Goal: Task Accomplishment & Management: Complete application form

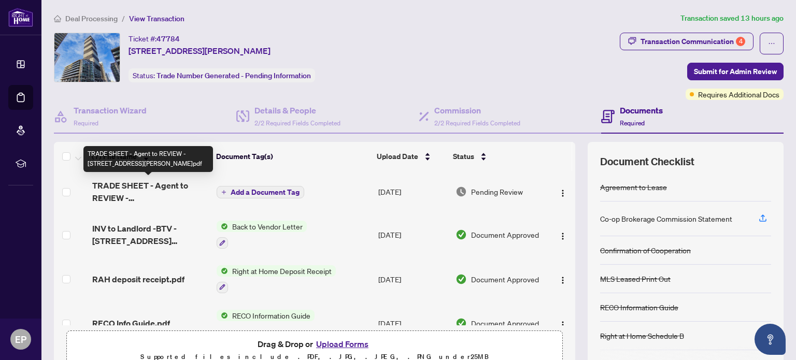
click at [139, 193] on span "TRADE SHEET - Agent to REVIEW - [STREET_ADDRESS][PERSON_NAME]pdf" at bounding box center [150, 191] width 117 height 25
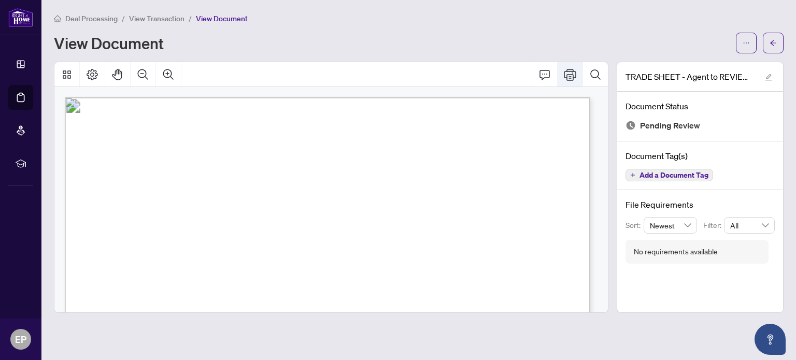
click at [570, 80] on icon "Print" at bounding box center [570, 74] width 12 height 11
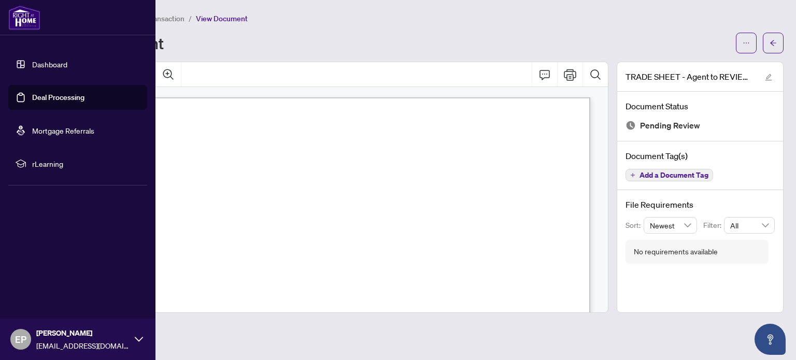
click at [75, 98] on link "Deal Processing" at bounding box center [58, 97] width 52 height 9
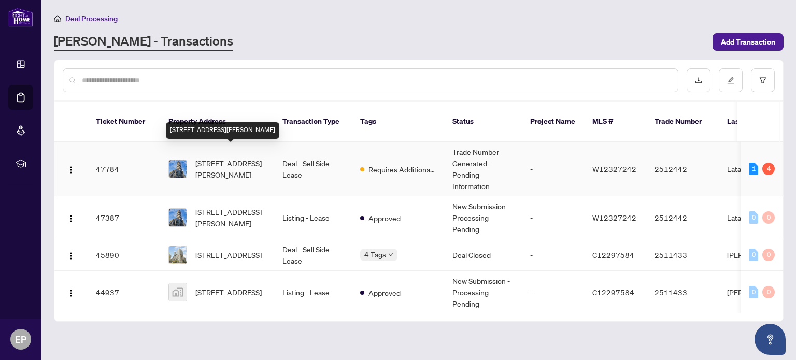
click at [248, 159] on span "[STREET_ADDRESS][PERSON_NAME]" at bounding box center [230, 169] width 71 height 23
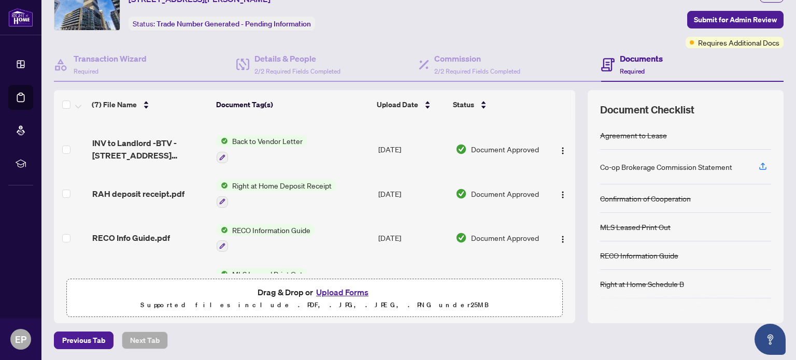
scroll to position [52, 0]
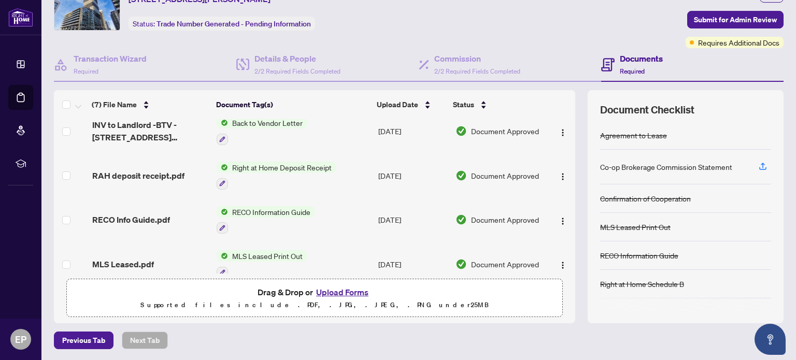
click at [342, 288] on button "Upload Forms" at bounding box center [342, 292] width 59 height 13
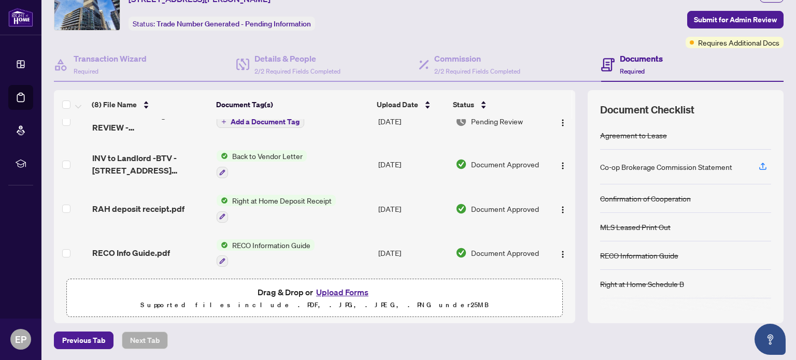
click at [258, 156] on span "Back to Vendor Letter" at bounding box center [267, 155] width 79 height 11
click at [141, 203] on span "RAH deposit receipt.pdf" at bounding box center [138, 209] width 92 height 12
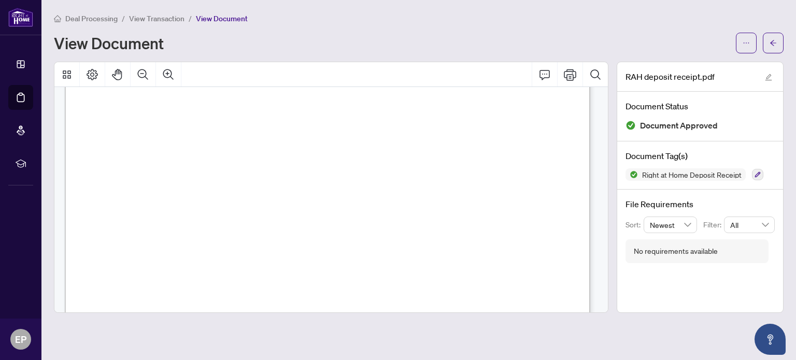
scroll to position [52, 0]
click at [157, 18] on span "View Transaction" at bounding box center [156, 18] width 55 height 9
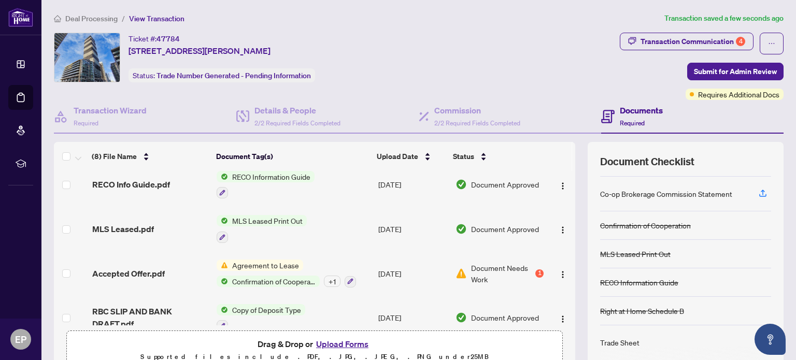
scroll to position [185, 0]
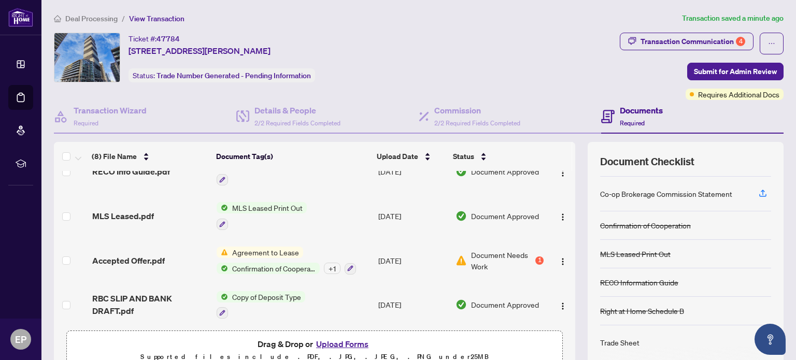
click at [269, 257] on div "Agreement to Lease Confirmation of Cooperation + 1" at bounding box center [286, 261] width 139 height 28
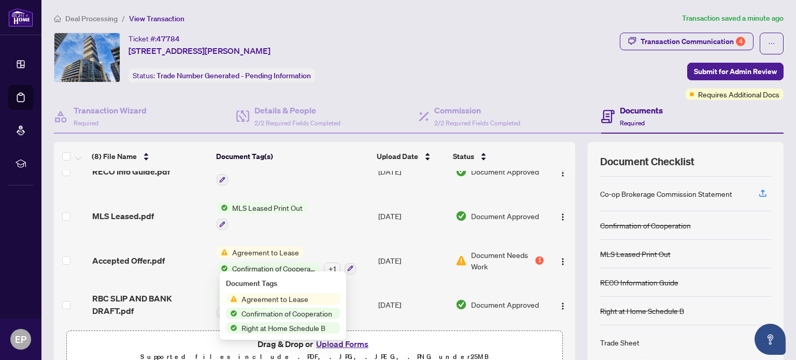
click at [402, 255] on td "[DATE]" at bounding box center [412, 260] width 77 height 45
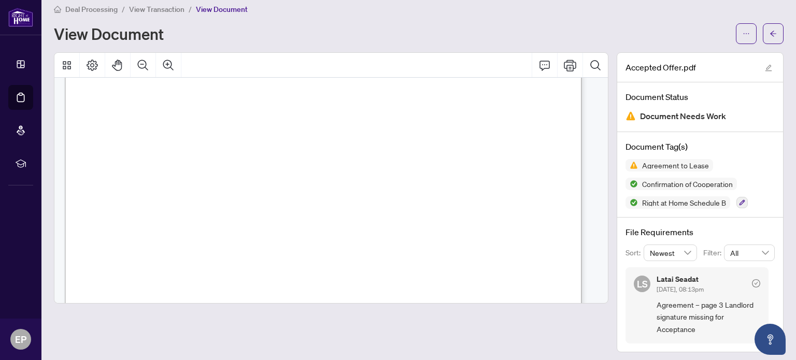
scroll to position [12, 0]
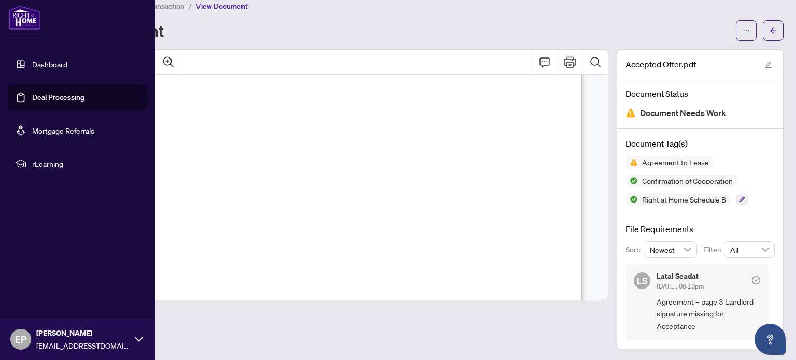
click at [62, 95] on link "Deal Processing" at bounding box center [58, 97] width 52 height 9
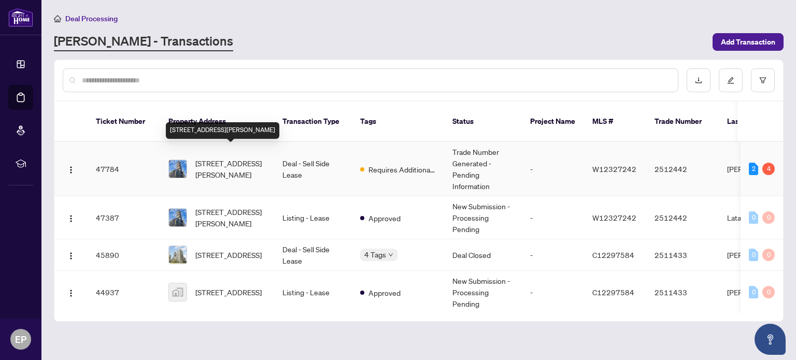
click at [241, 158] on span "[STREET_ADDRESS][PERSON_NAME]" at bounding box center [230, 169] width 71 height 23
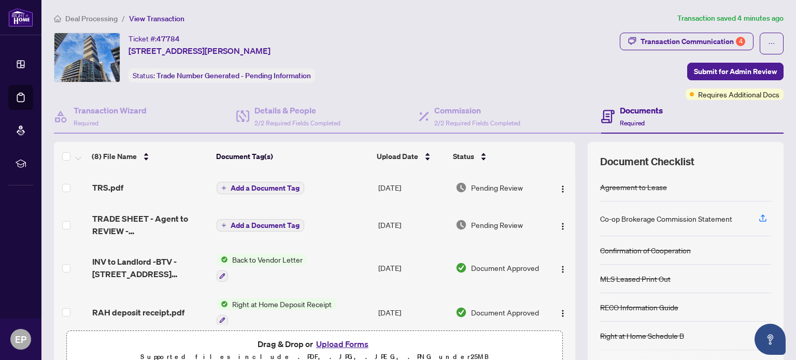
click at [625, 116] on div "Documents Required" at bounding box center [641, 116] width 43 height 24
click at [266, 117] on div "Details & People 2/2 Required Fields Completed" at bounding box center [298, 116] width 86 height 24
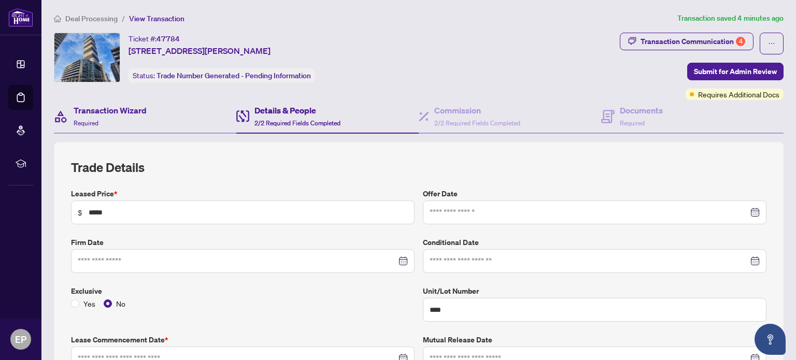
type input "**********"
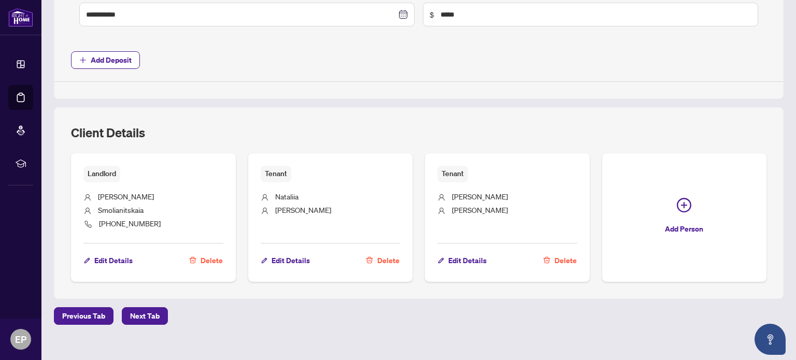
scroll to position [515, 0]
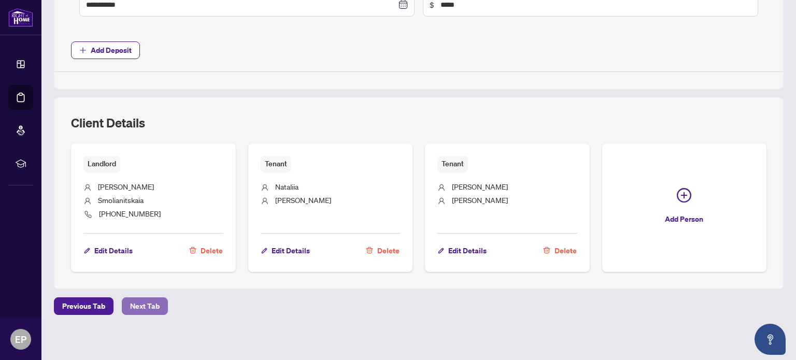
click at [134, 302] on span "Next Tab" at bounding box center [145, 306] width 30 height 17
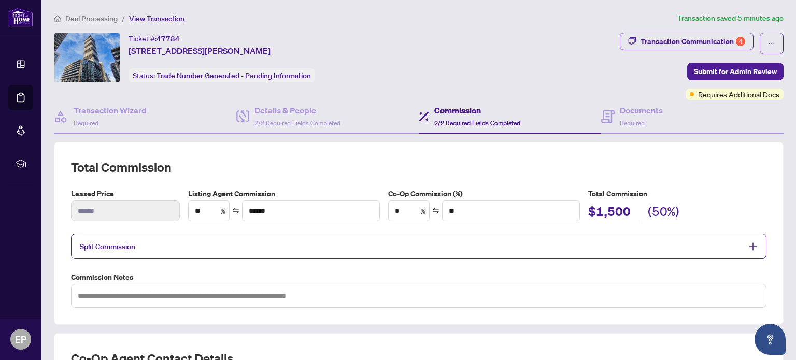
click at [722, 188] on h5 "Total Commission" at bounding box center [677, 193] width 178 height 11
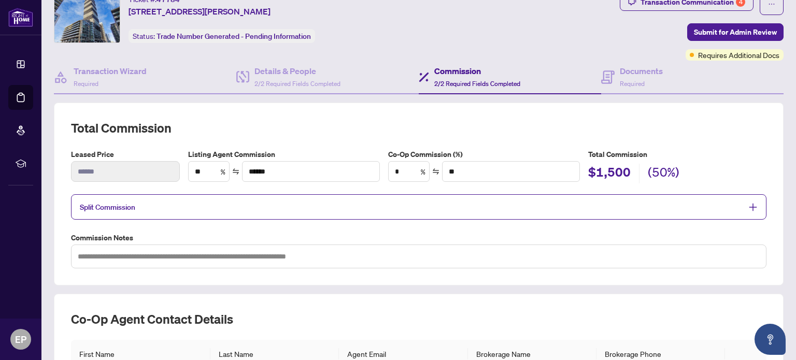
scroll to position [104, 0]
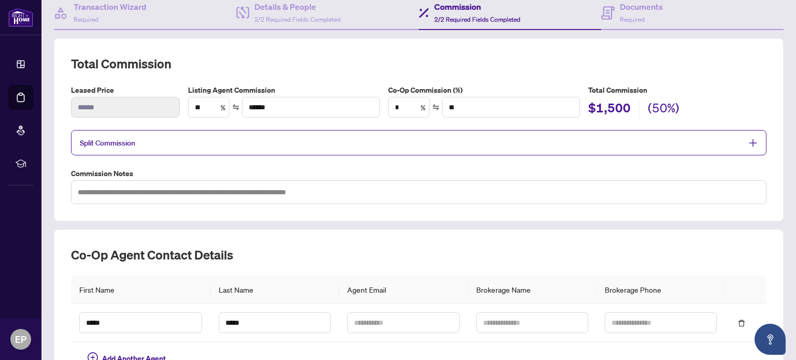
click at [145, 142] on span "Split Commission" at bounding box center [411, 143] width 663 height 12
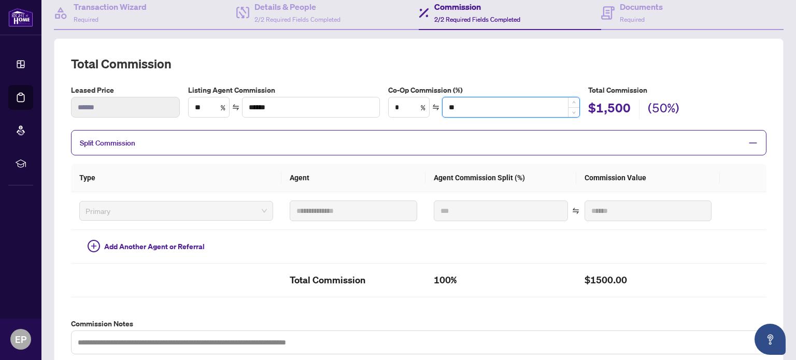
click at [491, 109] on input "**" at bounding box center [511, 107] width 137 height 20
type input "****"
type input "**"
type input "***"
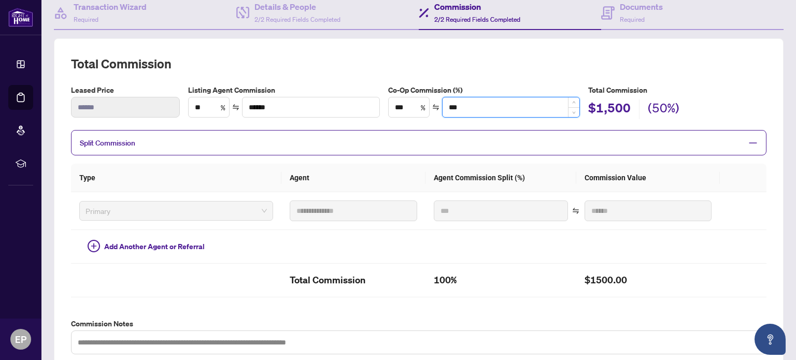
type input "*"
type input "****"
type input "**"
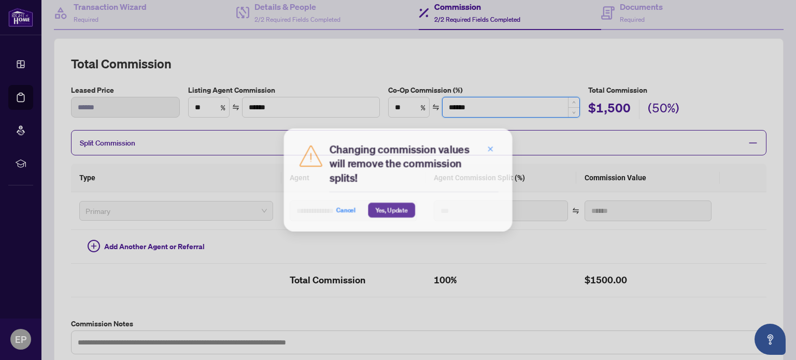
type input "******"
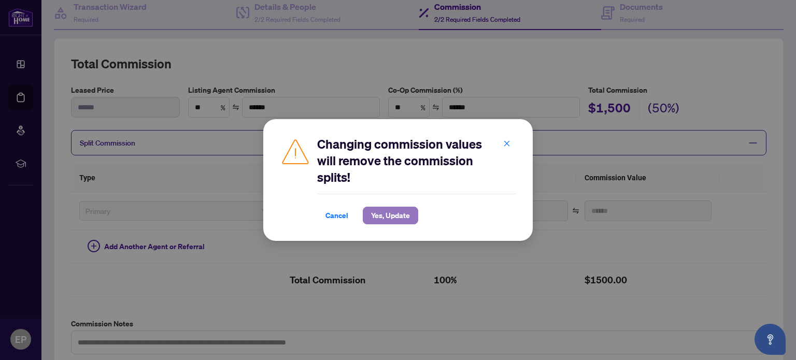
click at [388, 209] on span "Yes, Update" at bounding box center [390, 215] width 39 height 17
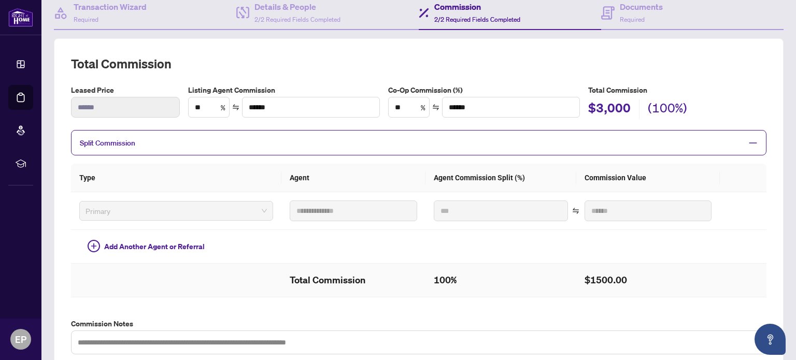
click at [426, 288] on td "100%" at bounding box center [501, 281] width 151 height 34
click at [642, 280] on h2 "$1500.00" at bounding box center [648, 280] width 127 height 17
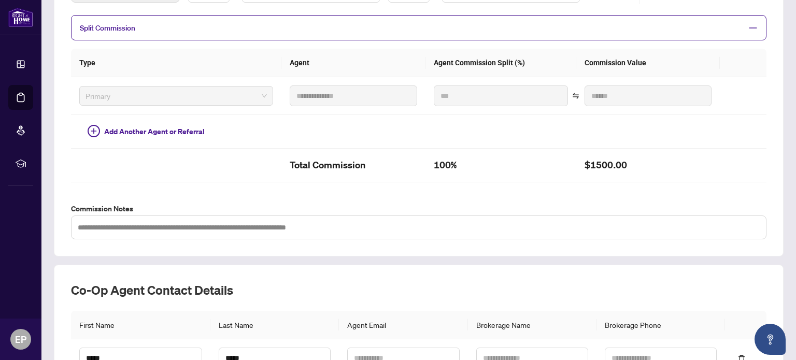
scroll to position [98, 0]
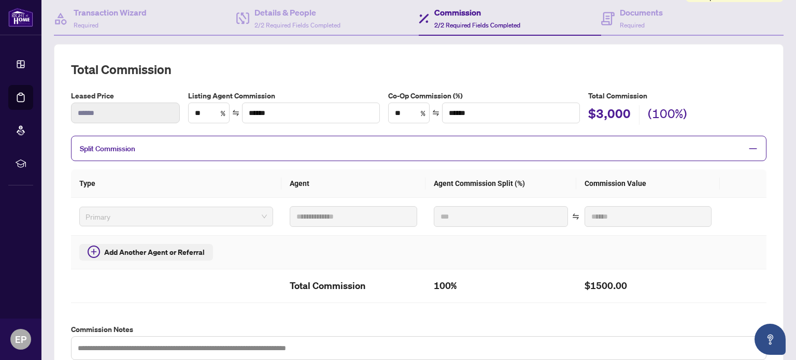
click at [150, 255] on span "Add Another Agent or Referral" at bounding box center [154, 252] width 101 height 11
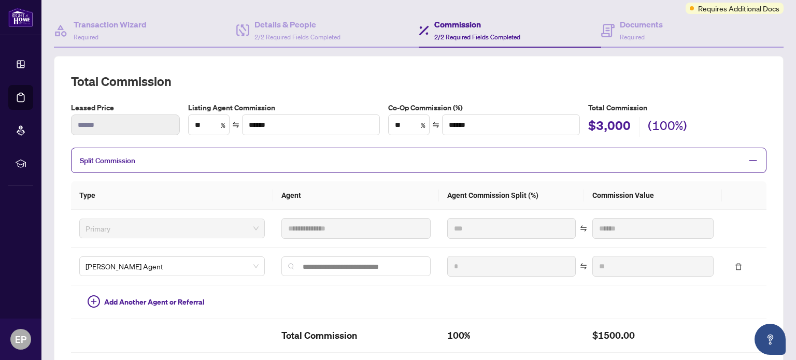
scroll to position [104, 0]
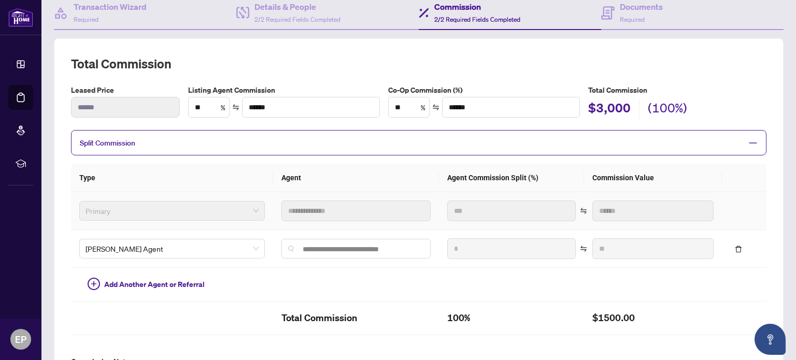
click at [247, 209] on span "Primary" at bounding box center [172, 211] width 173 height 16
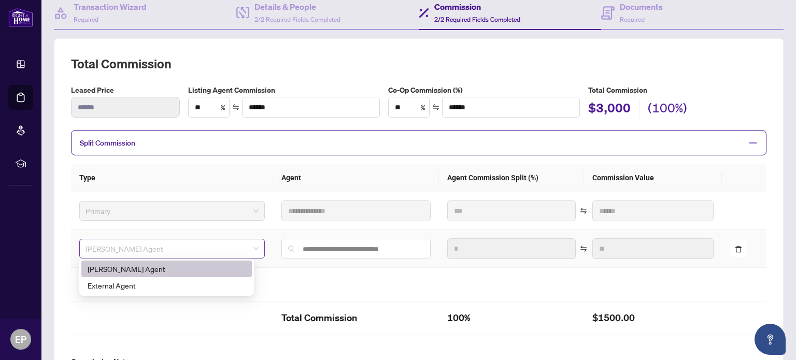
click at [204, 248] on span "[PERSON_NAME] Agent" at bounding box center [172, 249] width 173 height 16
click at [204, 269] on div "[PERSON_NAME] Agent" at bounding box center [167, 268] width 158 height 11
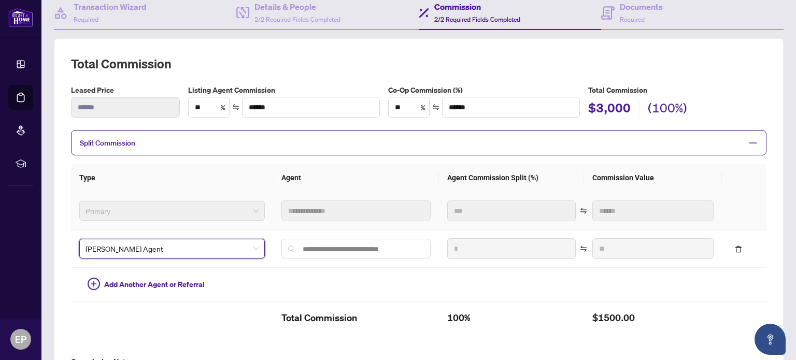
click at [251, 211] on div "Primary" at bounding box center [172, 211] width 186 height 20
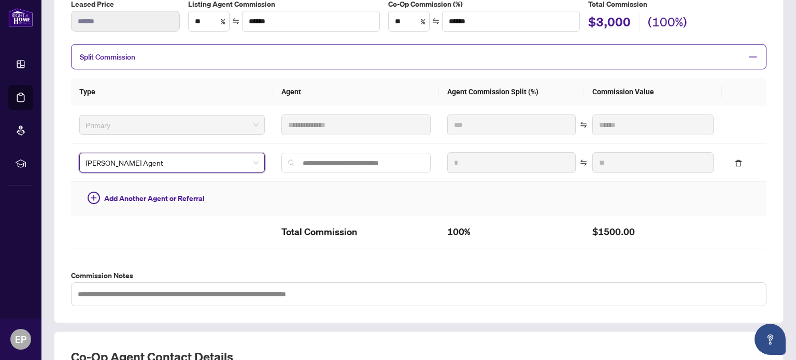
scroll to position [207, 0]
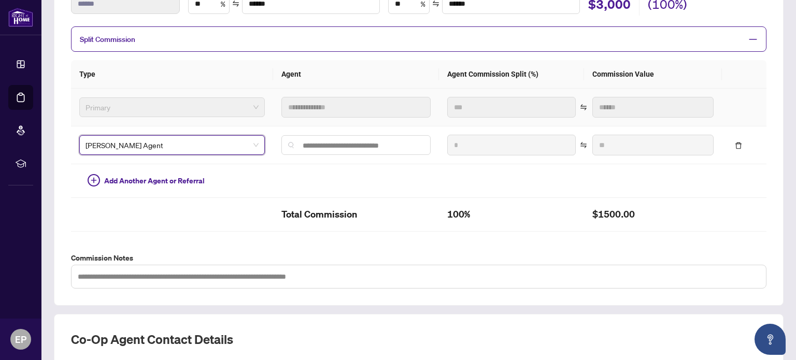
click at [207, 105] on span "Primary" at bounding box center [172, 108] width 173 height 16
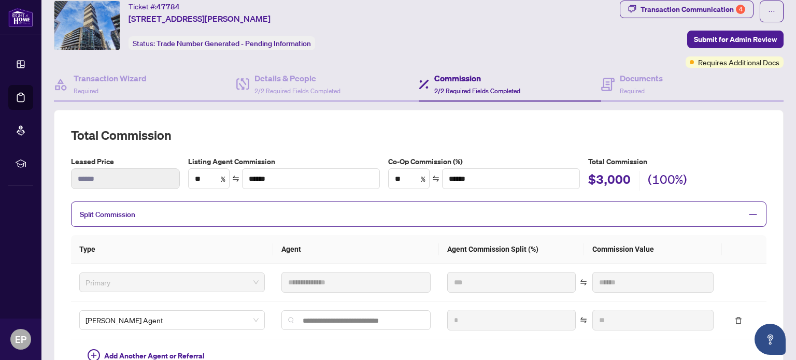
scroll to position [84, 0]
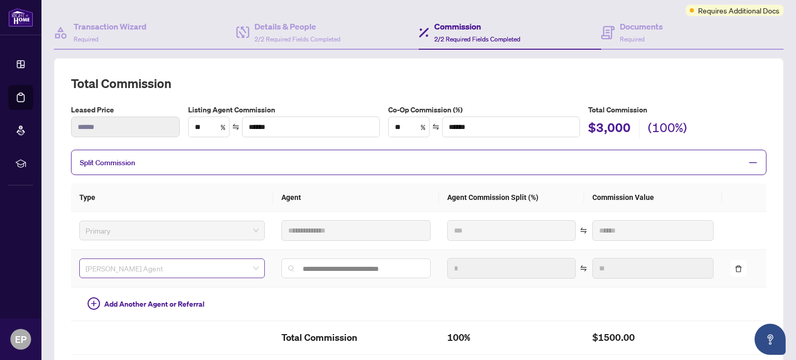
click at [244, 268] on span "[PERSON_NAME] Agent" at bounding box center [172, 269] width 173 height 16
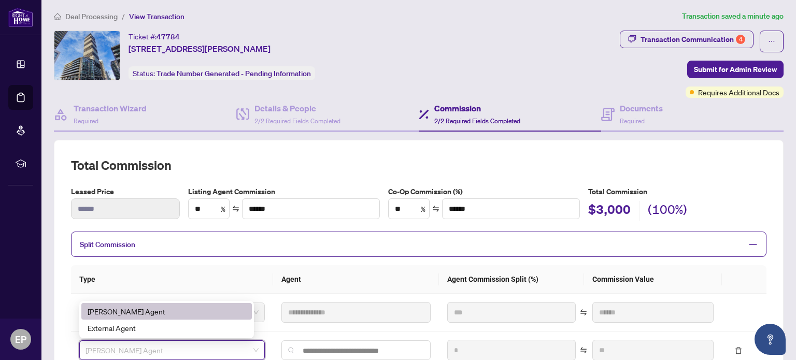
scroll to position [0, 0]
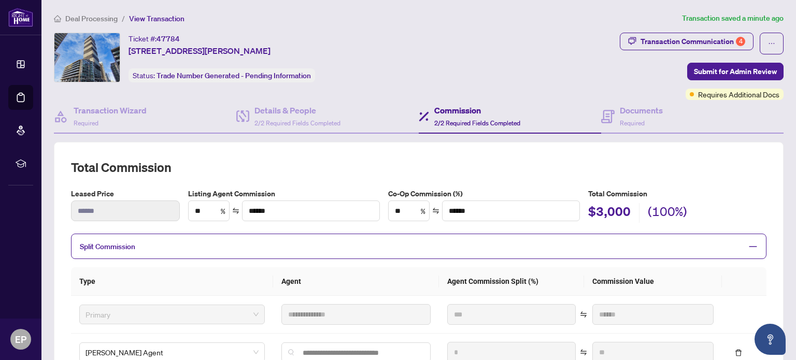
click at [749, 244] on icon "minus" at bounding box center [753, 246] width 9 height 9
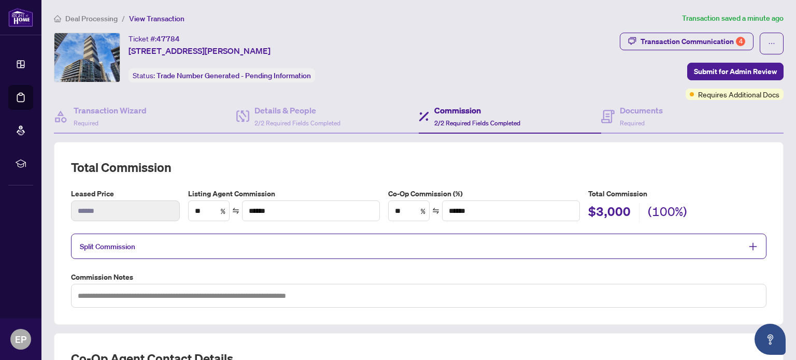
click at [142, 235] on div "Split Commission" at bounding box center [419, 246] width 696 height 25
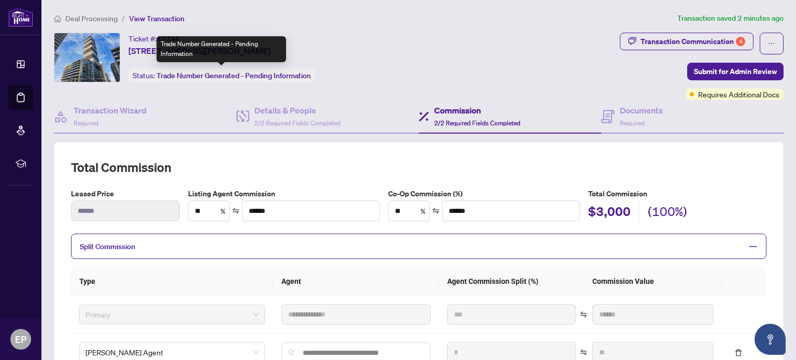
click at [181, 79] on span "Trade Number Generated - Pending Information" at bounding box center [234, 75] width 154 height 9
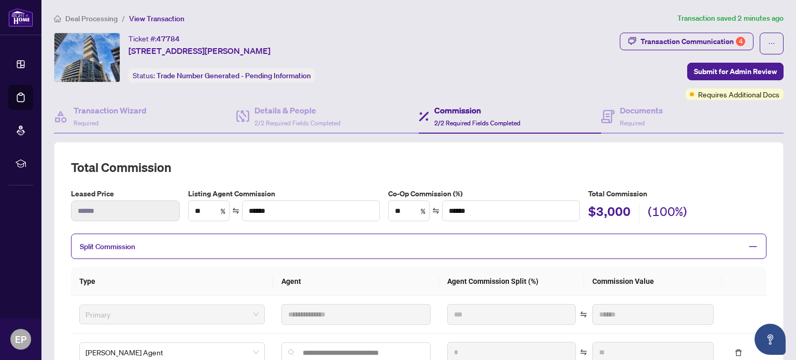
click at [97, 18] on span "Deal Processing" at bounding box center [91, 18] width 52 height 9
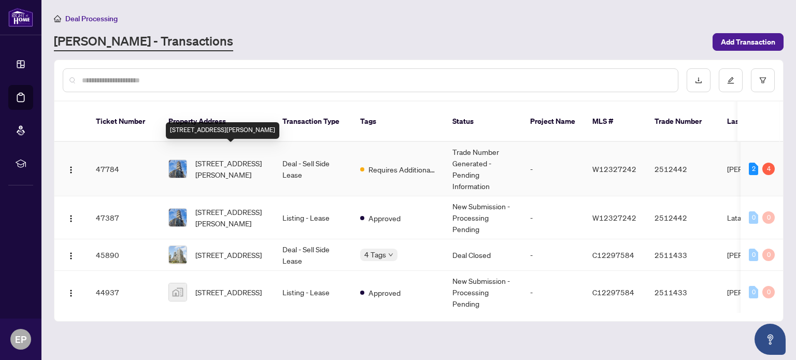
click at [235, 158] on span "[STREET_ADDRESS][PERSON_NAME]" at bounding box center [230, 169] width 71 height 23
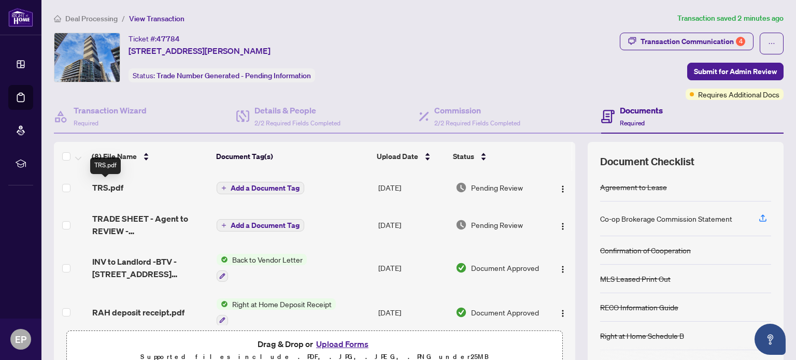
click at [116, 185] on span "TRS.pdf" at bounding box center [107, 187] width 31 height 12
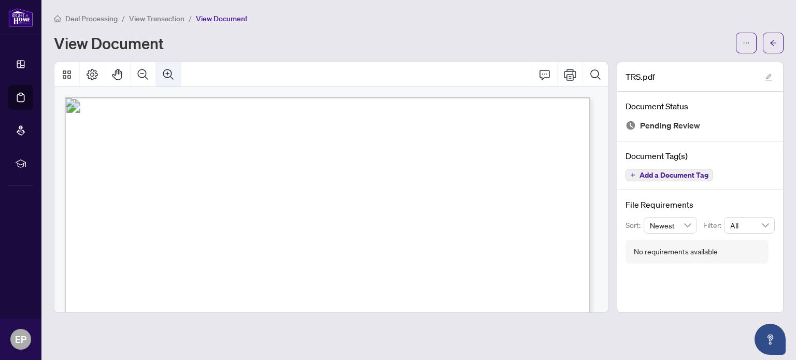
click at [170, 74] on icon "Zoom In" at bounding box center [168, 74] width 12 height 12
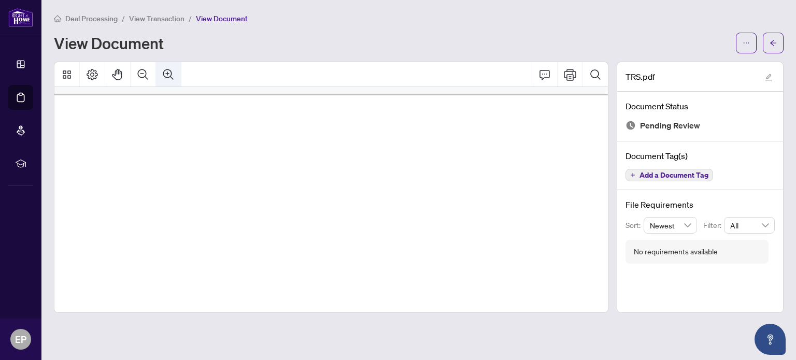
click at [170, 74] on icon "Zoom In" at bounding box center [168, 74] width 12 height 12
click at [143, 75] on icon "Zoom Out" at bounding box center [143, 74] width 12 height 12
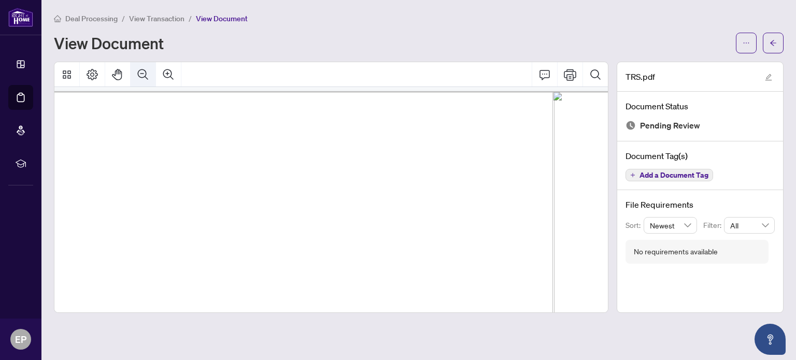
click at [143, 75] on icon "Zoom Out" at bounding box center [143, 74] width 12 height 12
drag, startPoint x: 145, startPoint y: 92, endPoint x: 284, endPoint y: 119, distance: 141.5
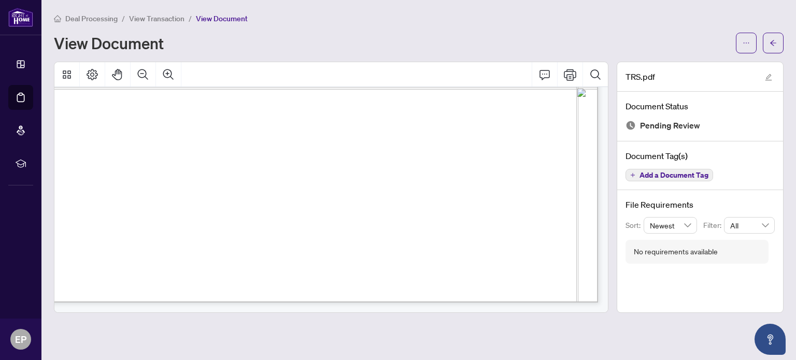
scroll to position [45, 131]
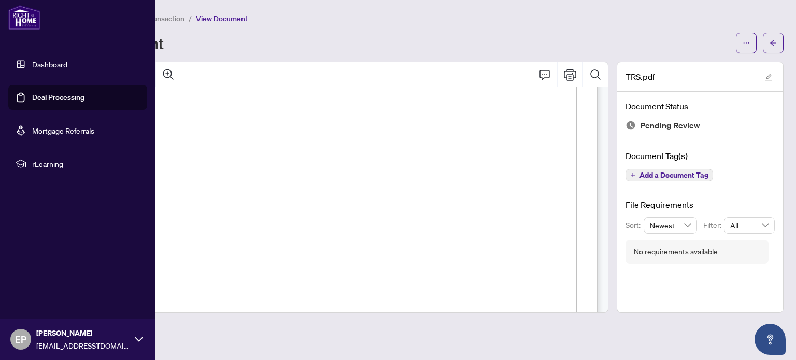
click at [74, 99] on link "Deal Processing" at bounding box center [58, 97] width 52 height 9
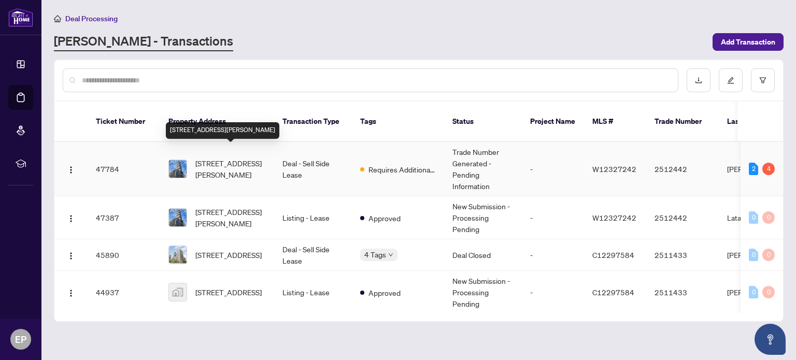
click at [213, 158] on span "[STREET_ADDRESS][PERSON_NAME]" at bounding box center [230, 169] width 71 height 23
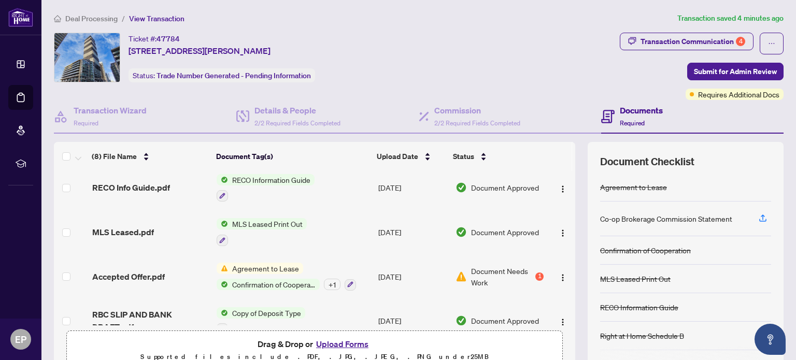
scroll to position [185, 0]
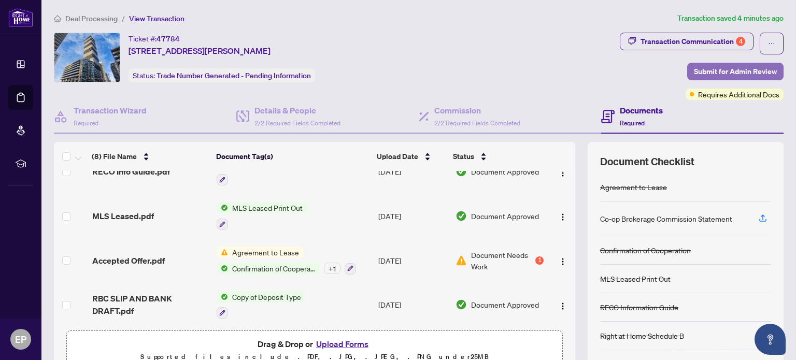
click at [736, 71] on span "Submit for Admin Review" at bounding box center [735, 71] width 83 height 17
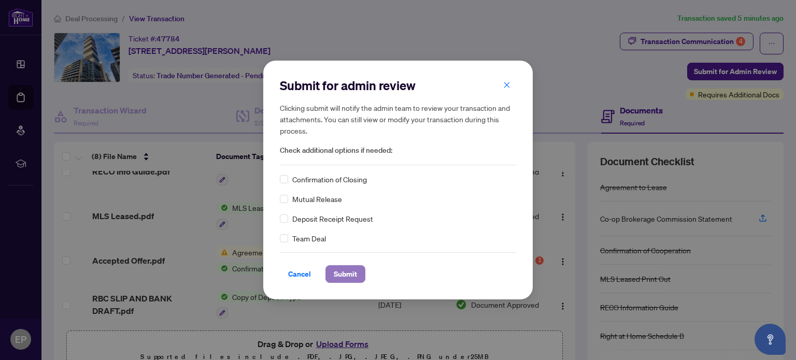
click at [344, 273] on span "Submit" at bounding box center [345, 274] width 23 height 17
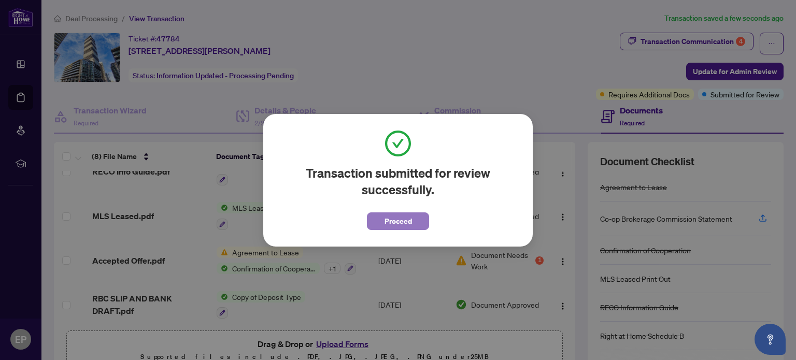
click at [403, 221] on span "Proceed" at bounding box center [398, 221] width 27 height 17
